Goal: Task Accomplishment & Management: Manage account settings

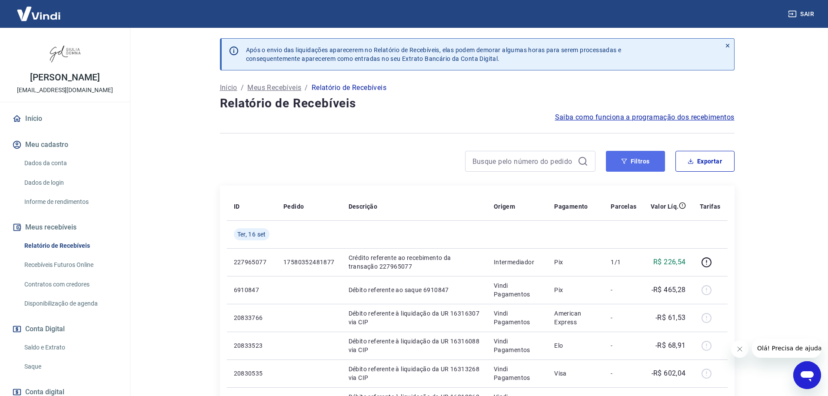
click at [640, 161] on button "Filtros" at bounding box center [635, 161] width 59 height 21
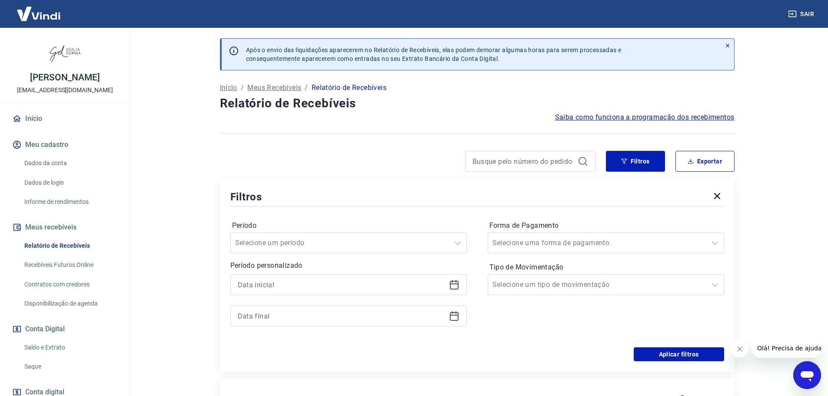
click at [454, 285] on icon at bounding box center [454, 284] width 10 height 10
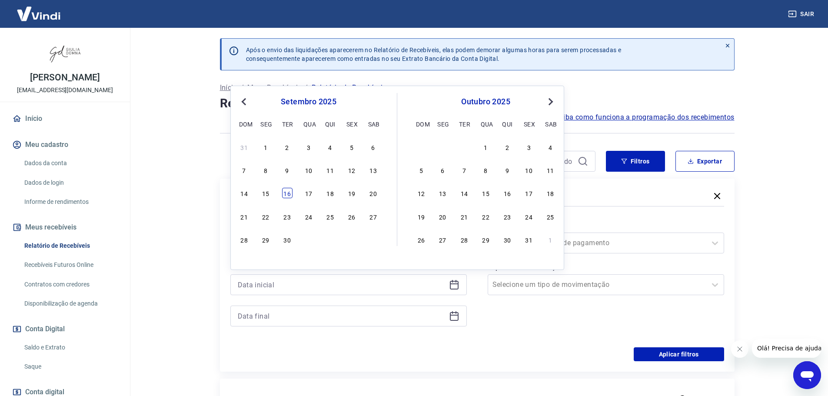
click at [291, 193] on div "16" at bounding box center [287, 193] width 10 height 10
type input "16/09/2025"
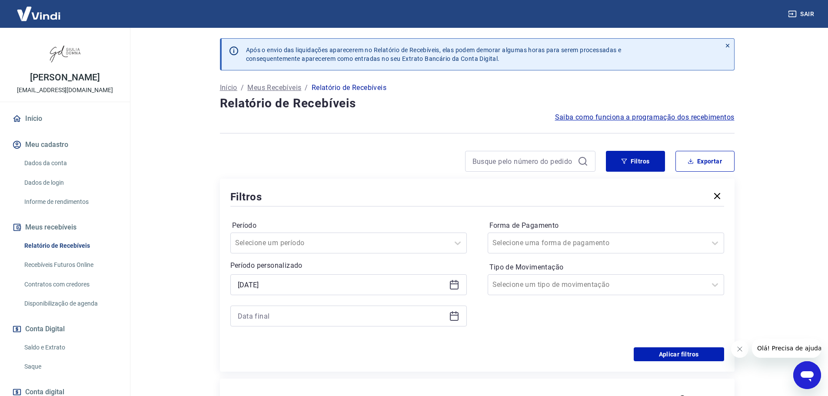
click at [455, 313] on icon at bounding box center [455, 312] width 1 height 3
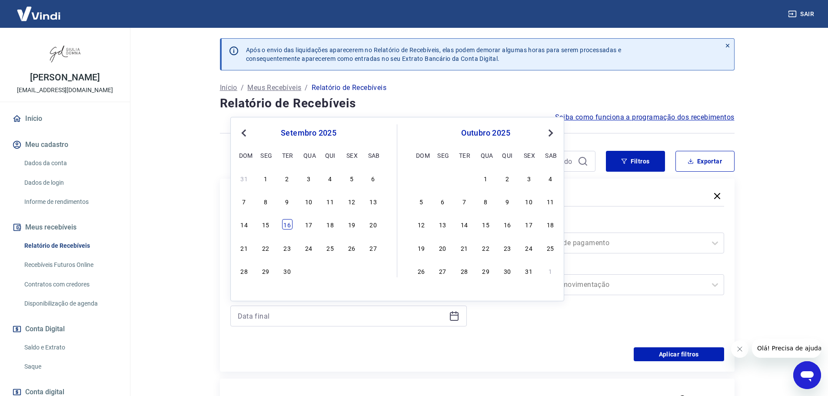
click at [290, 221] on div "16" at bounding box center [287, 224] width 10 height 10
type input "16/09/2025"
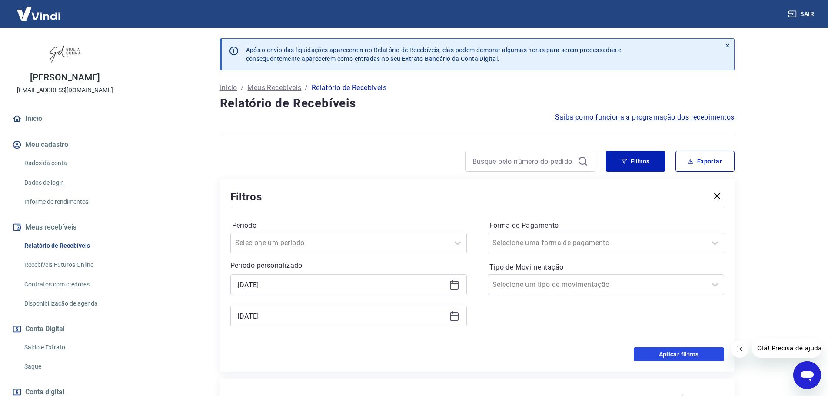
click at [679, 350] on button "Aplicar filtros" at bounding box center [679, 354] width 90 height 14
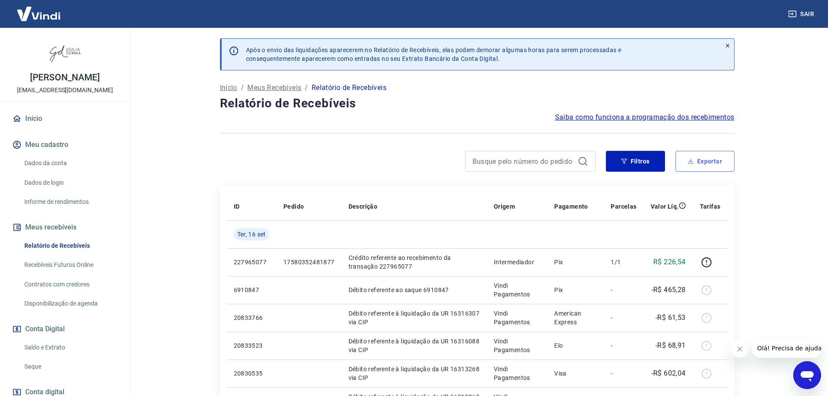
click at [714, 154] on button "Exportar" at bounding box center [704, 161] width 59 height 21
type input "16/09/2025"
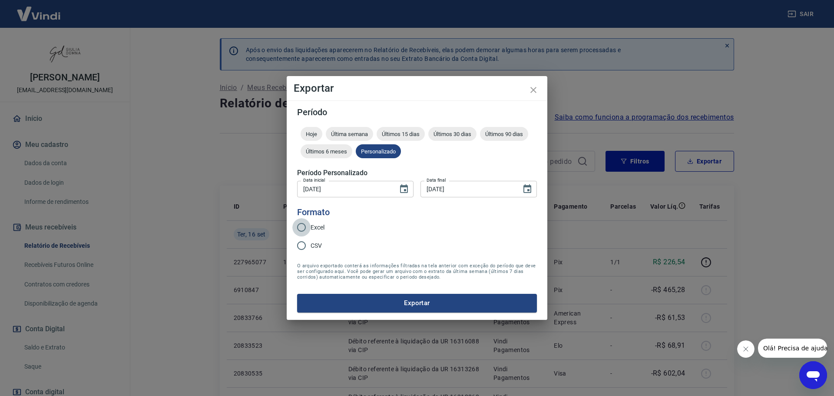
click at [301, 227] on input "Excel" at bounding box center [301, 227] width 18 height 18
radio input "true"
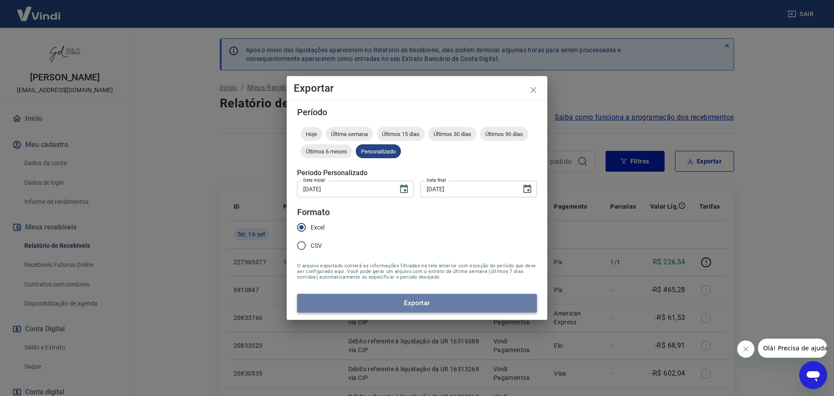
click at [433, 306] on button "Exportar" at bounding box center [417, 303] width 240 height 18
